Goal: Information Seeking & Learning: Learn about a topic

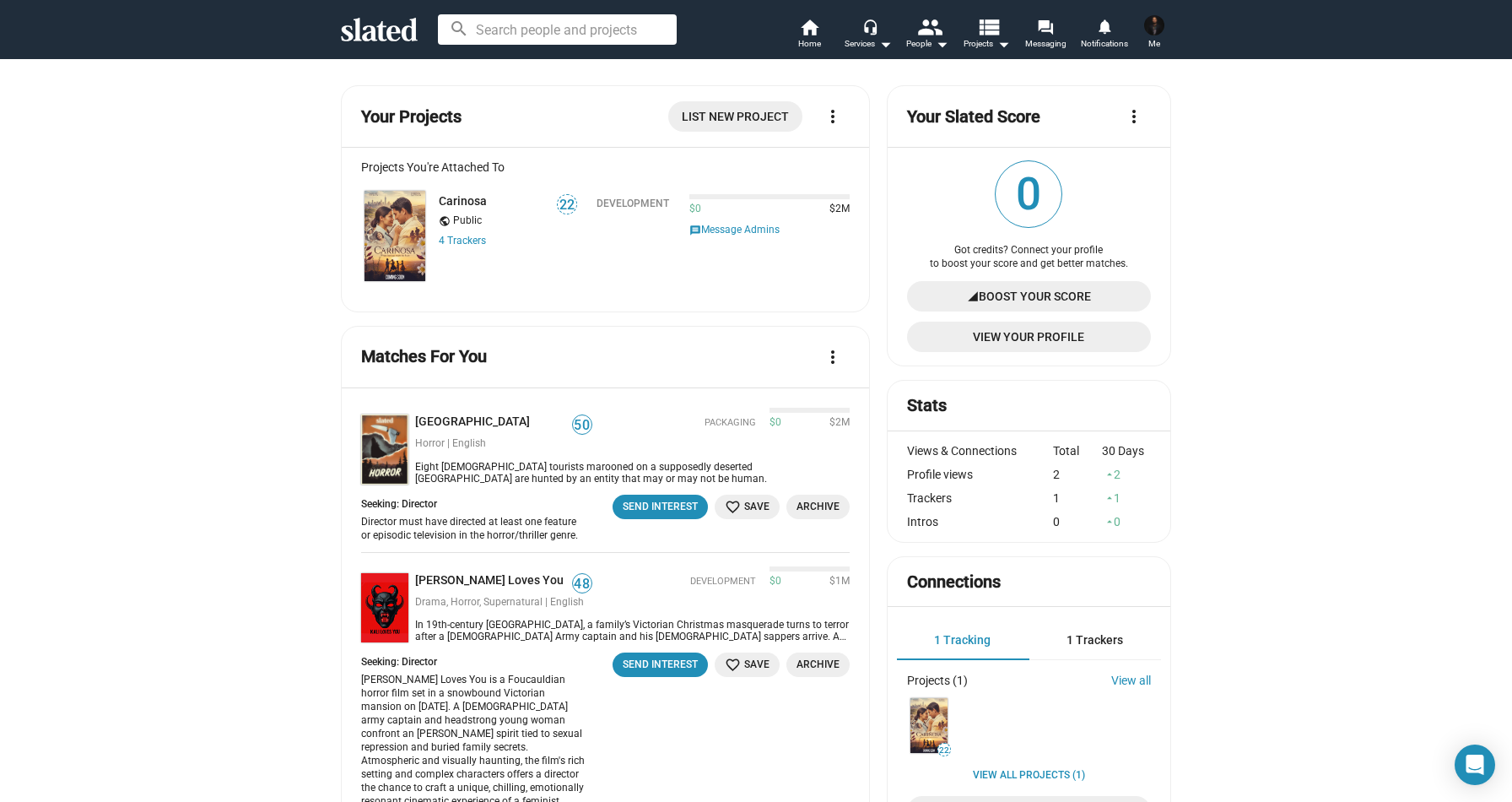
click at [1131, 116] on mat-icon "more_vert" at bounding box center [1134, 117] width 20 height 20
click at [1230, 175] on div at bounding box center [756, 401] width 1512 height 802
click at [1481, 770] on icon "Open Intercom Messenger" at bounding box center [1474, 765] width 21 height 25
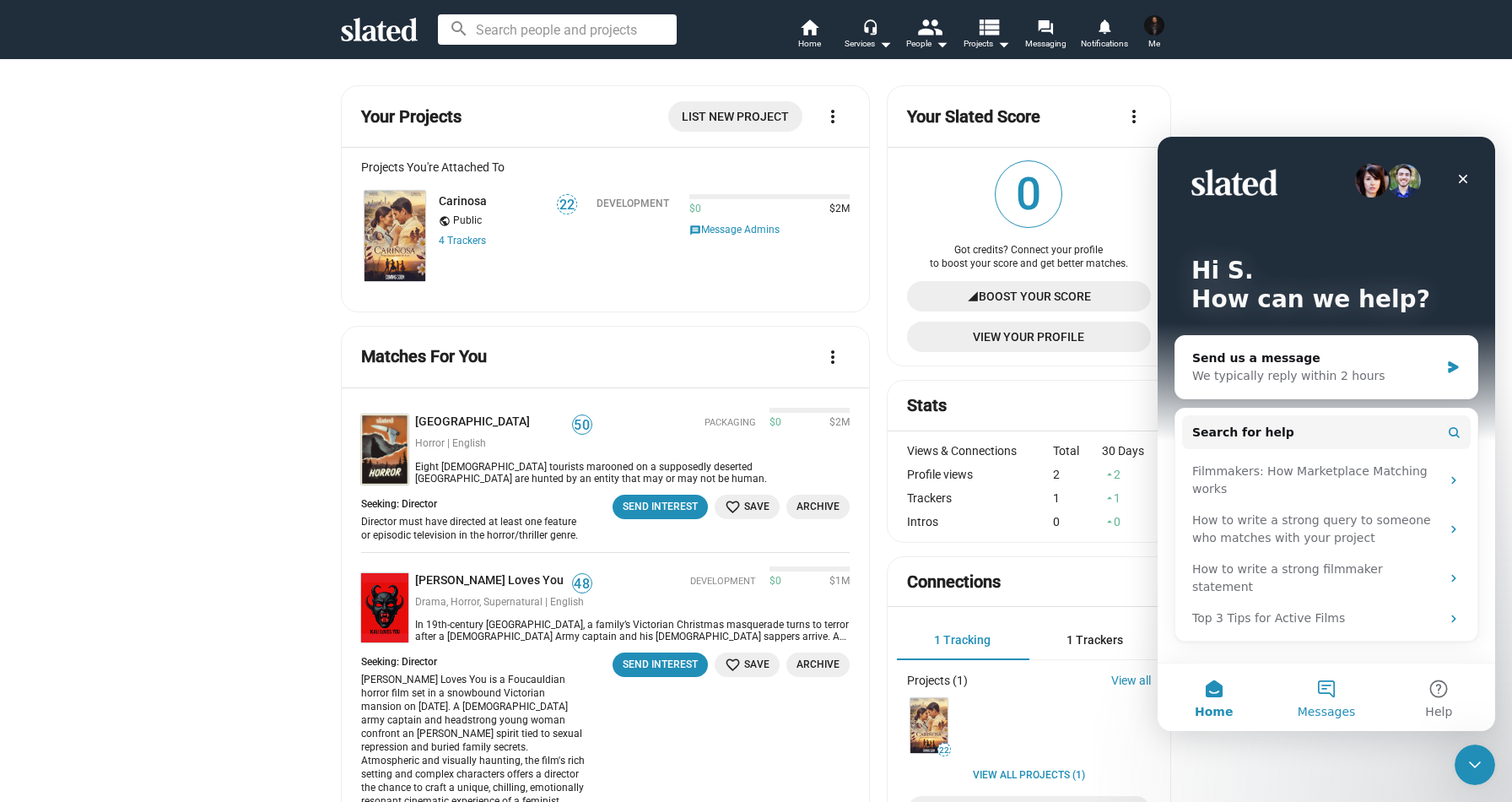
click at [1309, 693] on button "Messages" at bounding box center [1325, 697] width 112 height 68
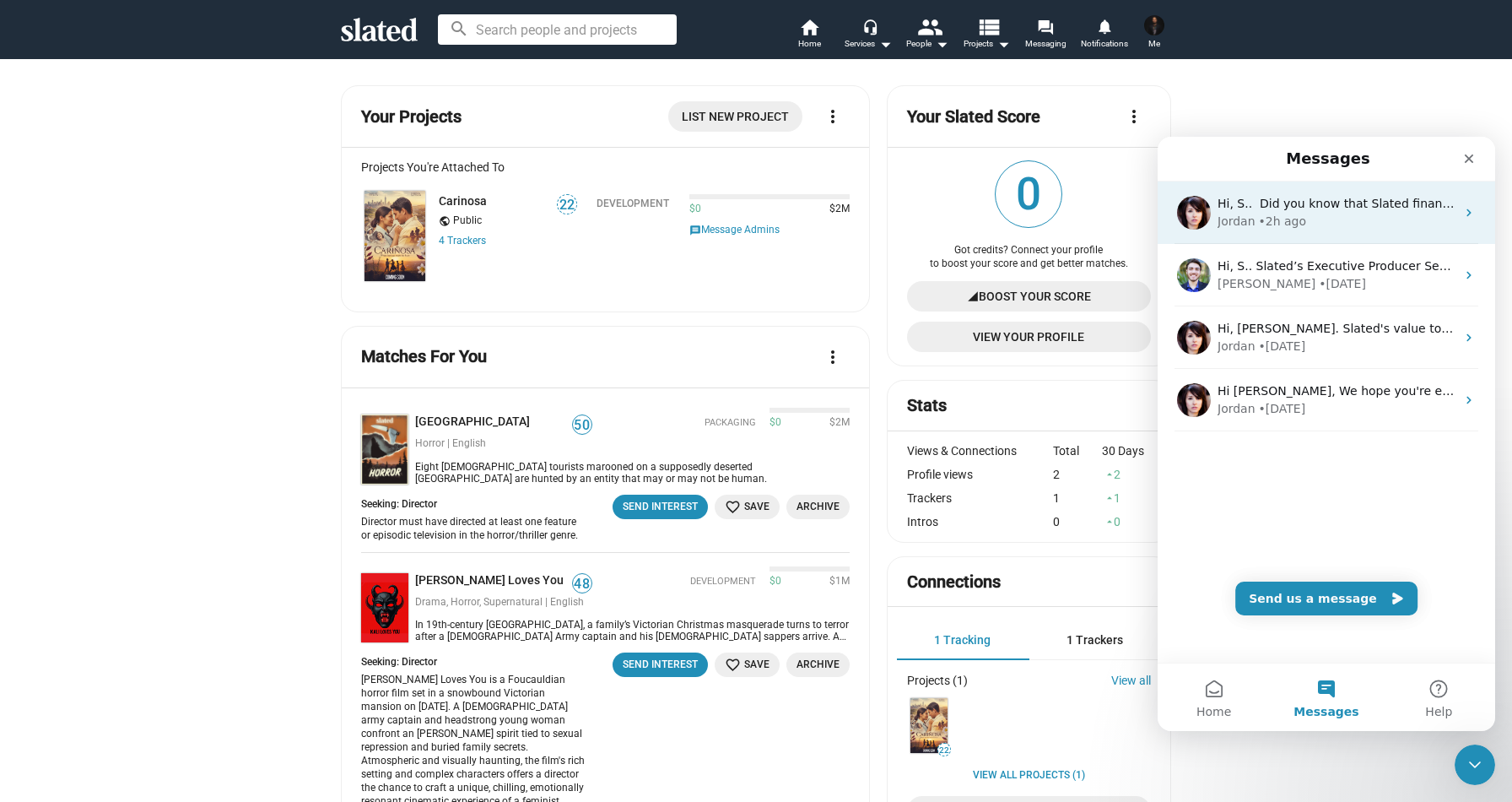
click at [1334, 215] on div "Jordan • 2h ago" at bounding box center [1336, 221] width 238 height 18
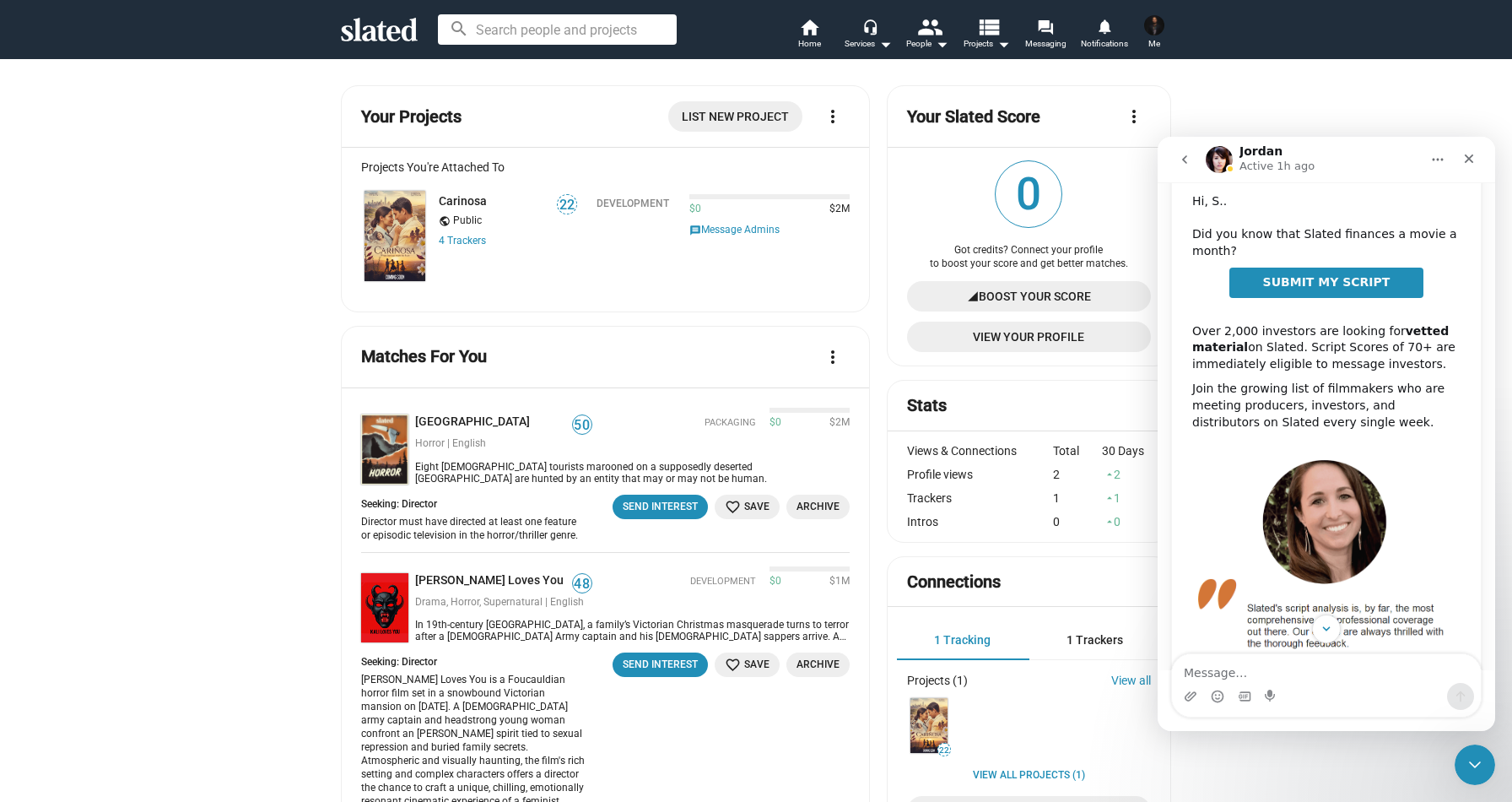
scroll to position [139, 0]
click at [1467, 149] on div "Close" at bounding box center [1469, 159] width 30 height 30
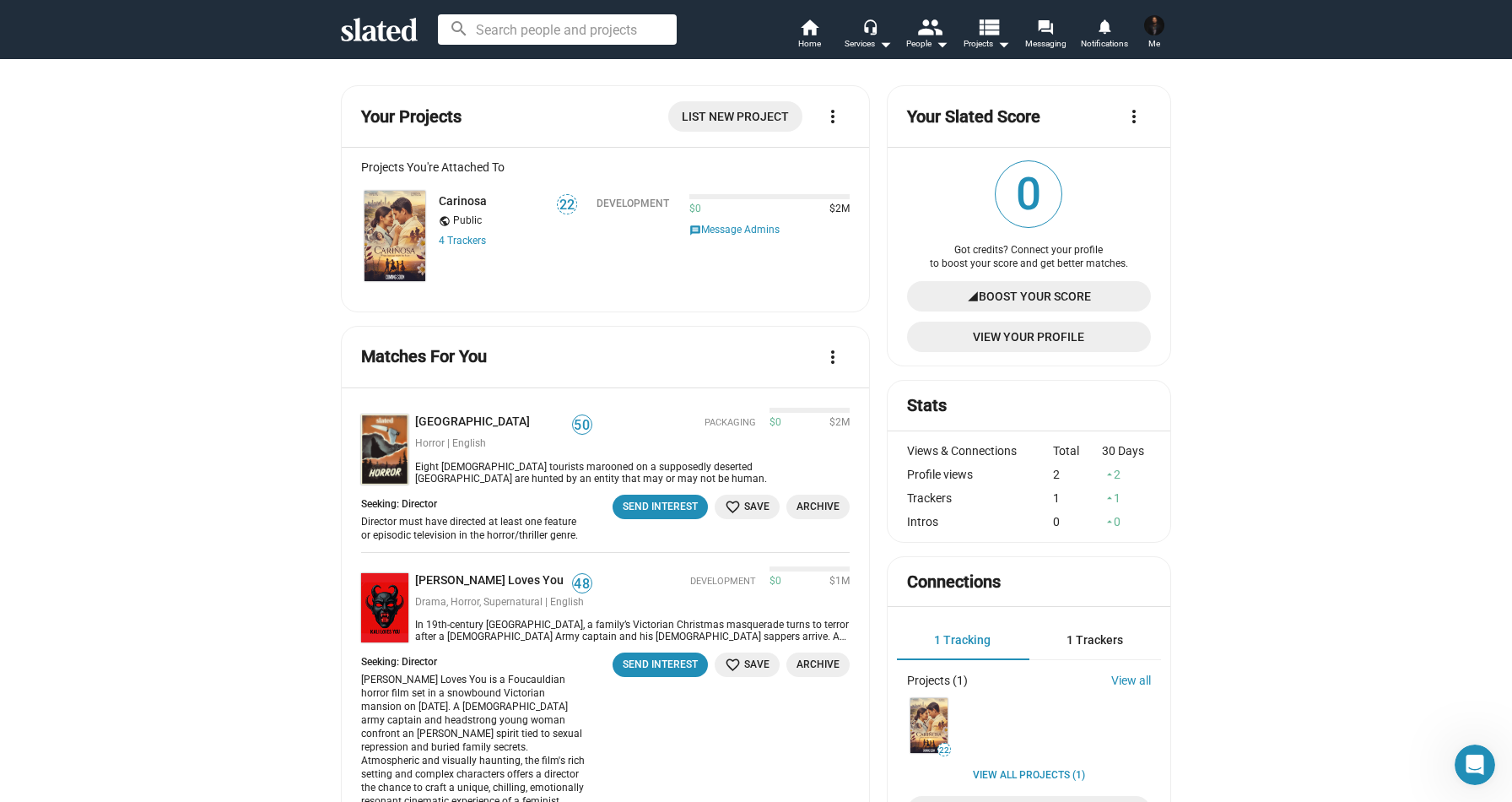
scroll to position [275, 0]
click at [835, 118] on mat-icon "more_vert" at bounding box center [833, 117] width 20 height 20
click at [230, 409] on div at bounding box center [756, 401] width 1512 height 802
click at [465, 195] on link "Carinosa" at bounding box center [463, 200] width 48 height 14
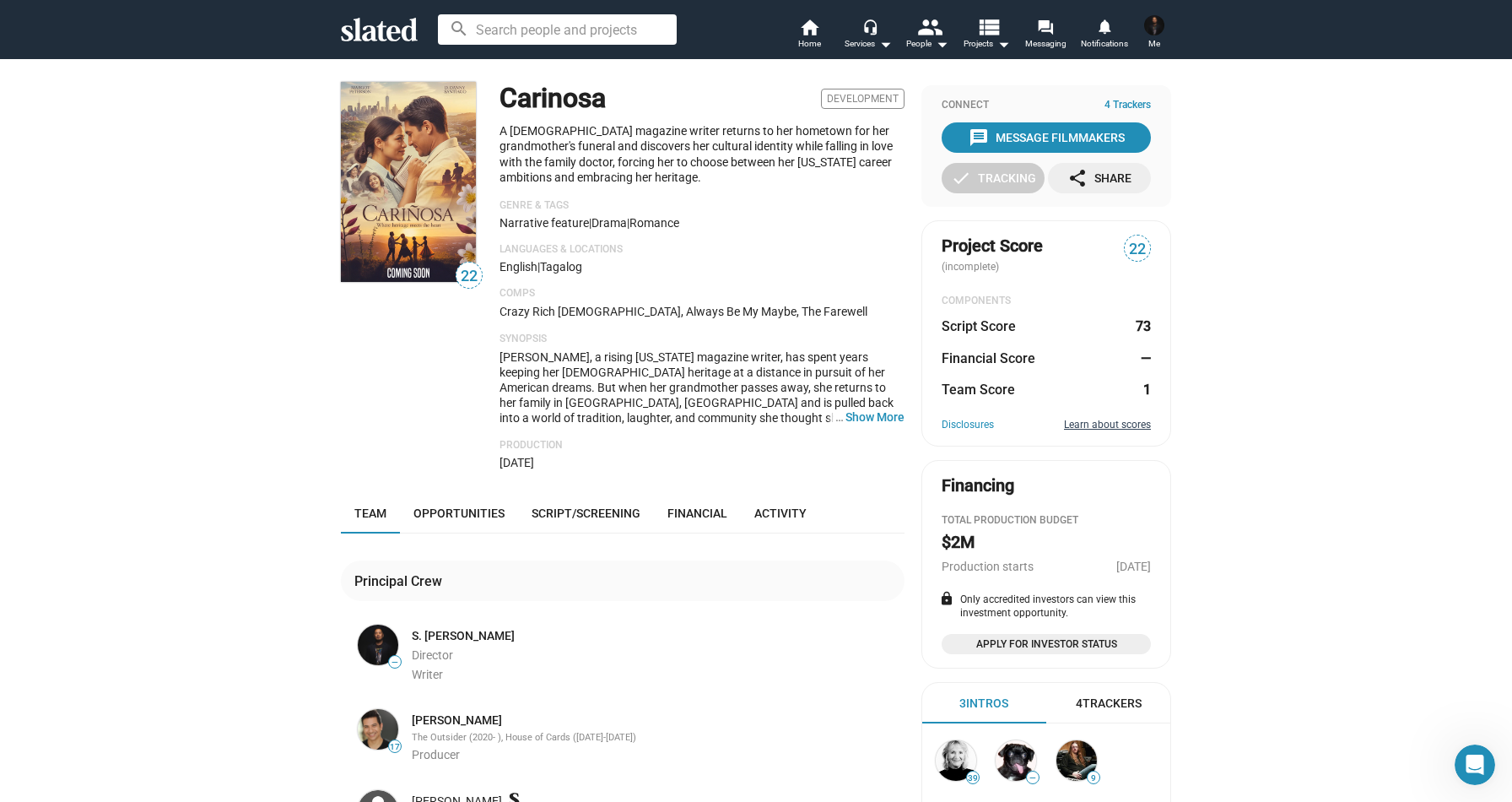
click at [1133, 426] on link "Learn about scores" at bounding box center [1107, 426] width 87 height 14
click at [868, 415] on button "… Show More" at bounding box center [875, 417] width 59 height 15
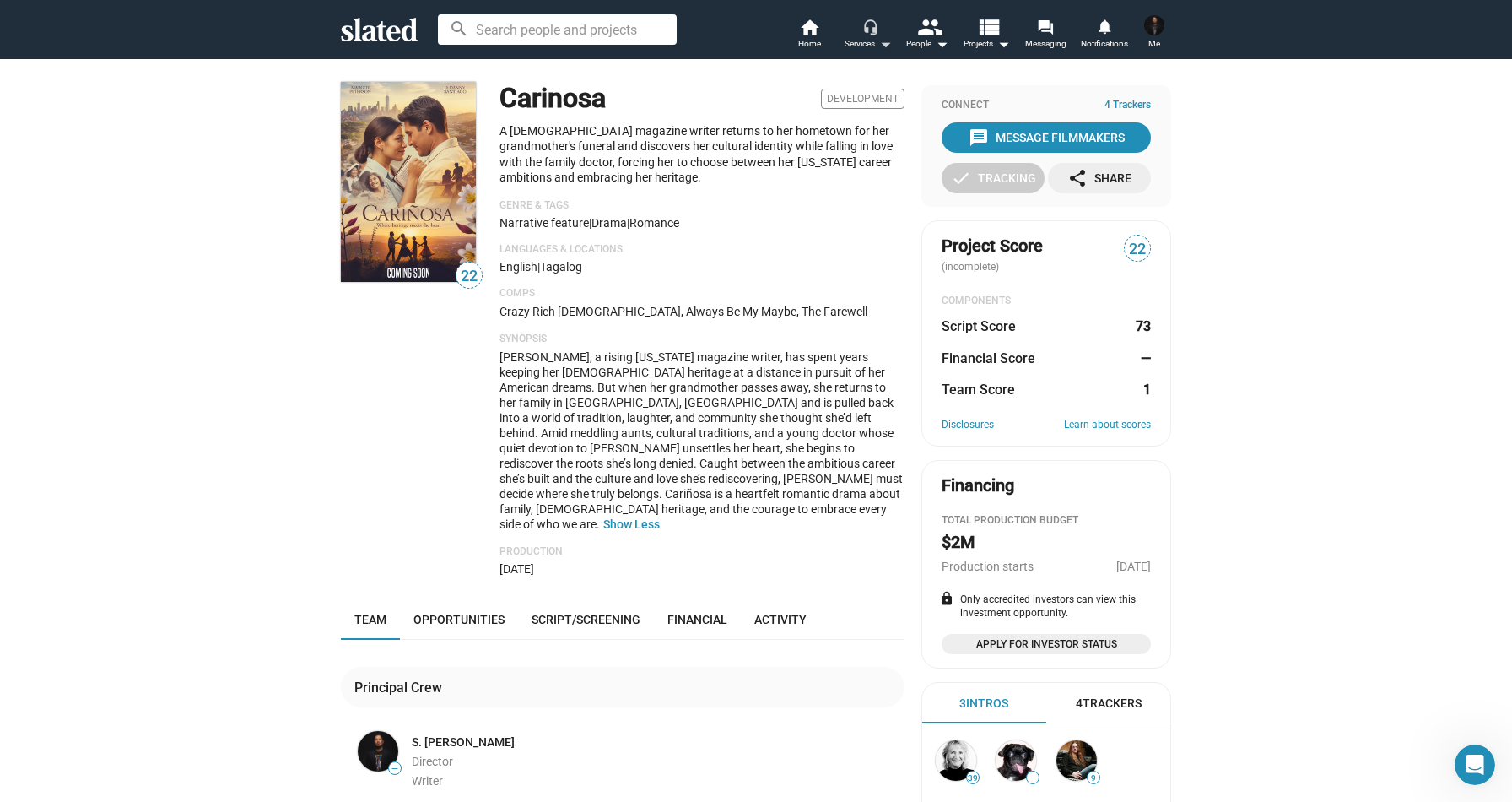
click at [888, 40] on mat-icon "arrow_drop_down" at bounding box center [885, 44] width 20 height 20
click at [815, 136] on link "Analysis" at bounding box center [826, 134] width 143 height 27
